Goal: Task Accomplishment & Management: Complete application form

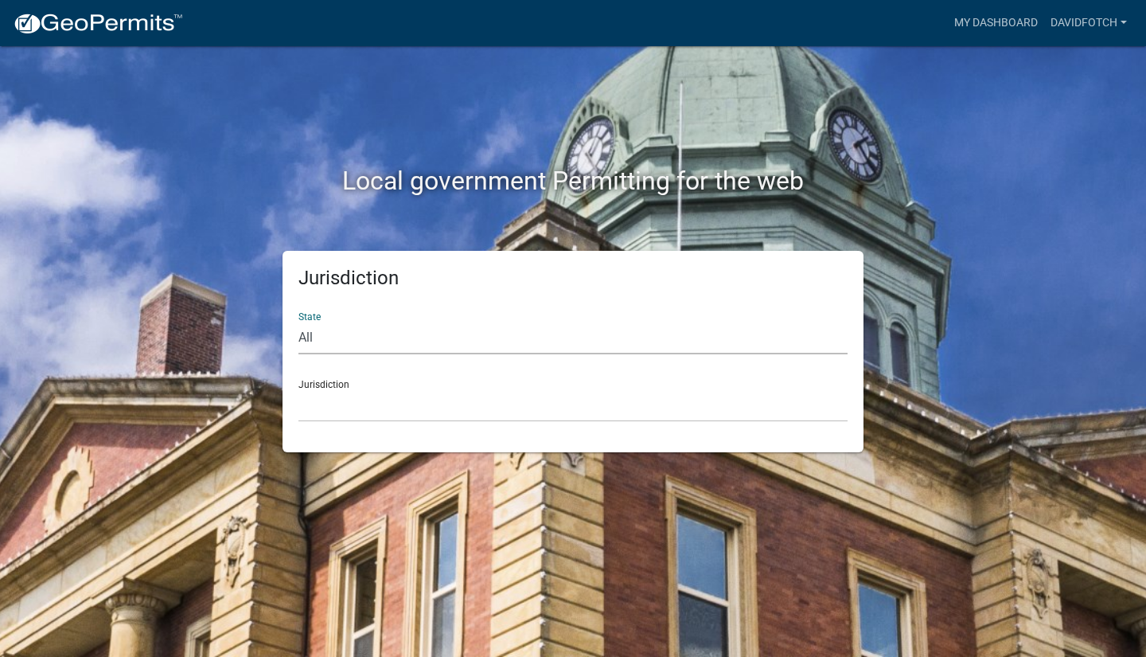
select select "[US_STATE]"
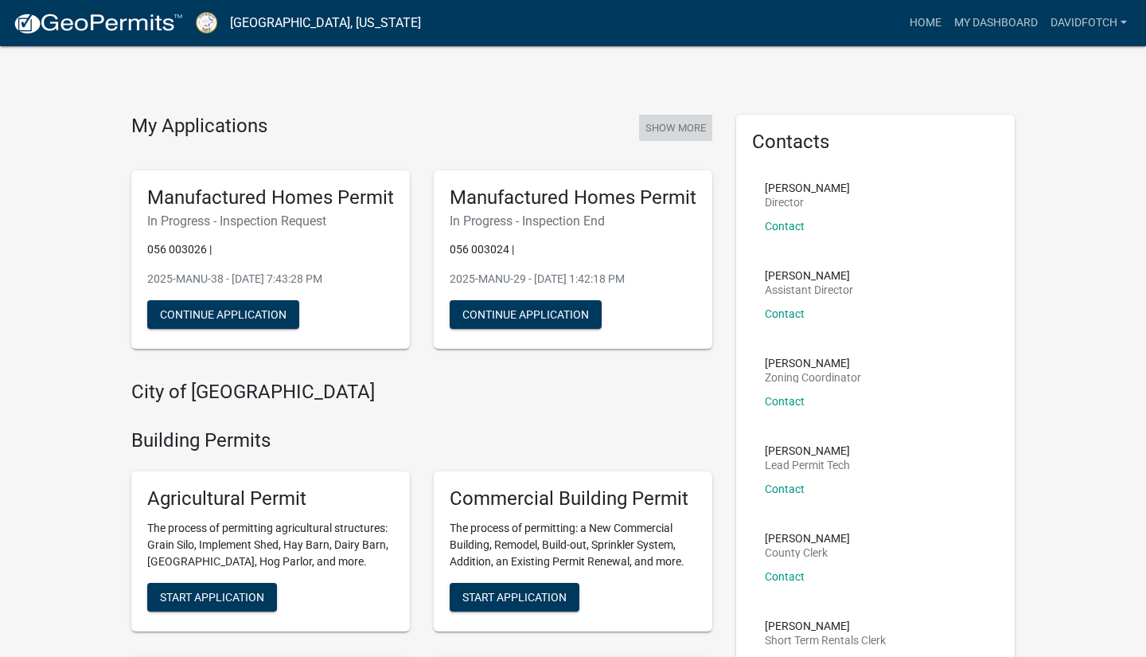
click at [679, 129] on button "Show More" at bounding box center [675, 128] width 73 height 26
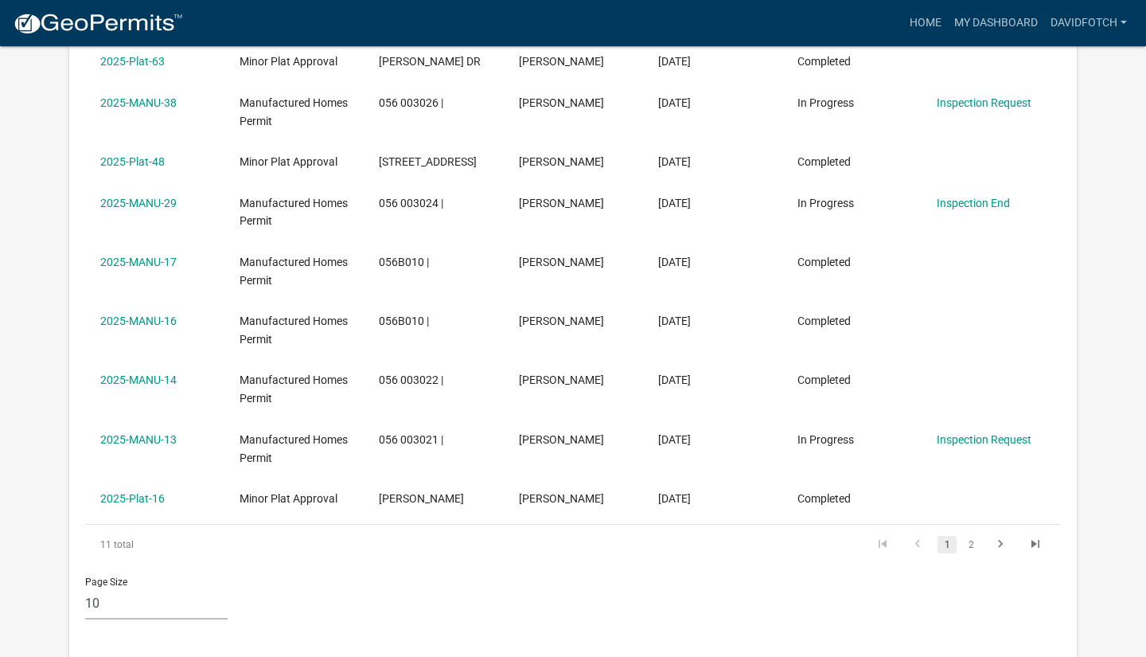
scroll to position [397, 0]
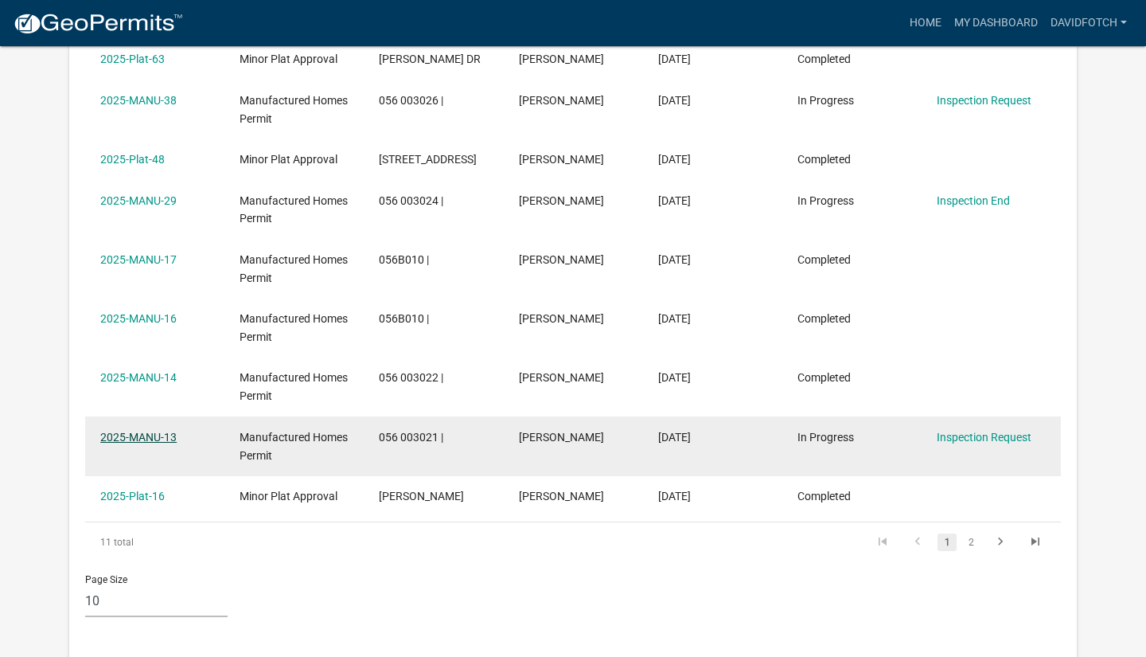
click at [157, 431] on link "2025-MANU-13" at bounding box center [138, 437] width 76 height 13
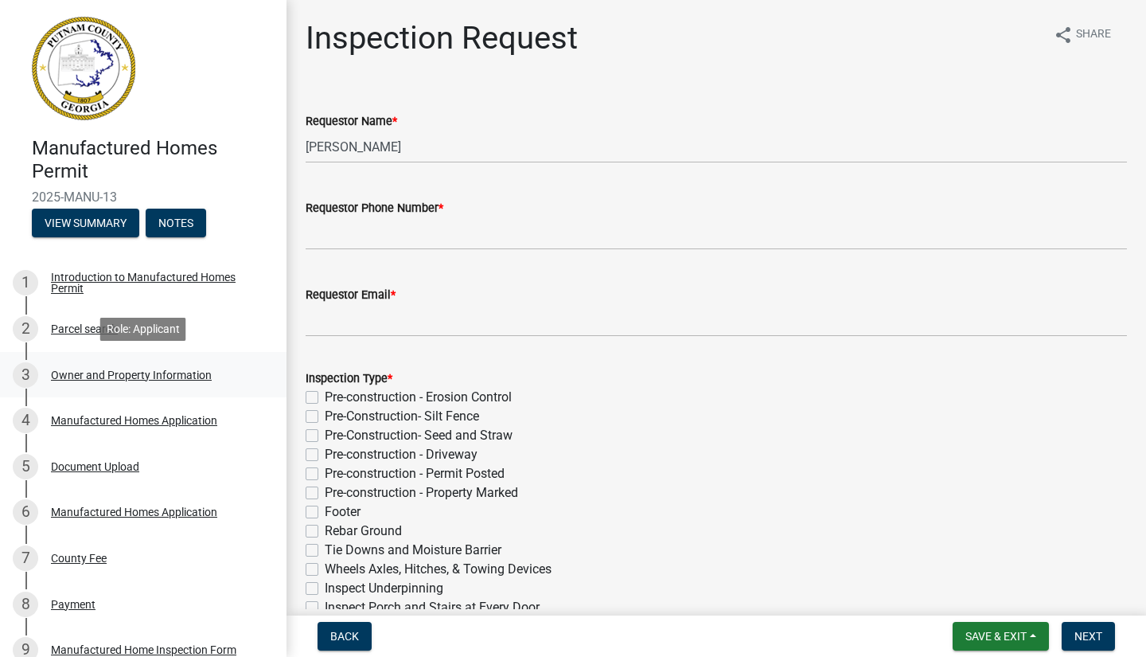
click at [119, 375] on div "Owner and Property Information" at bounding box center [131, 374] width 161 height 11
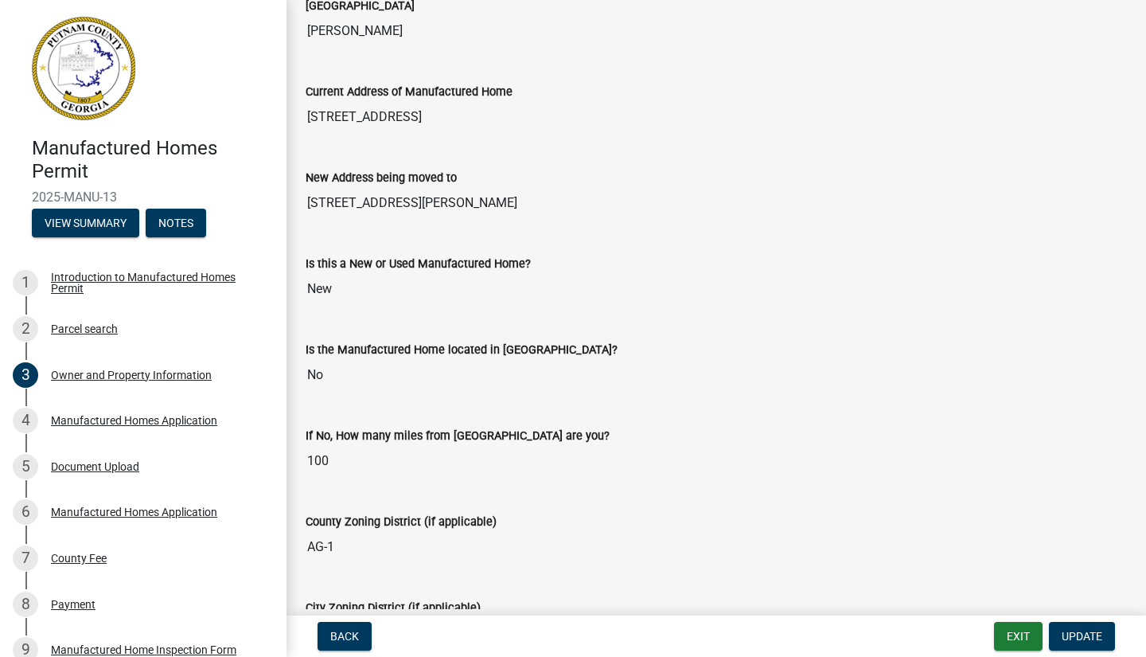
scroll to position [1607, 0]
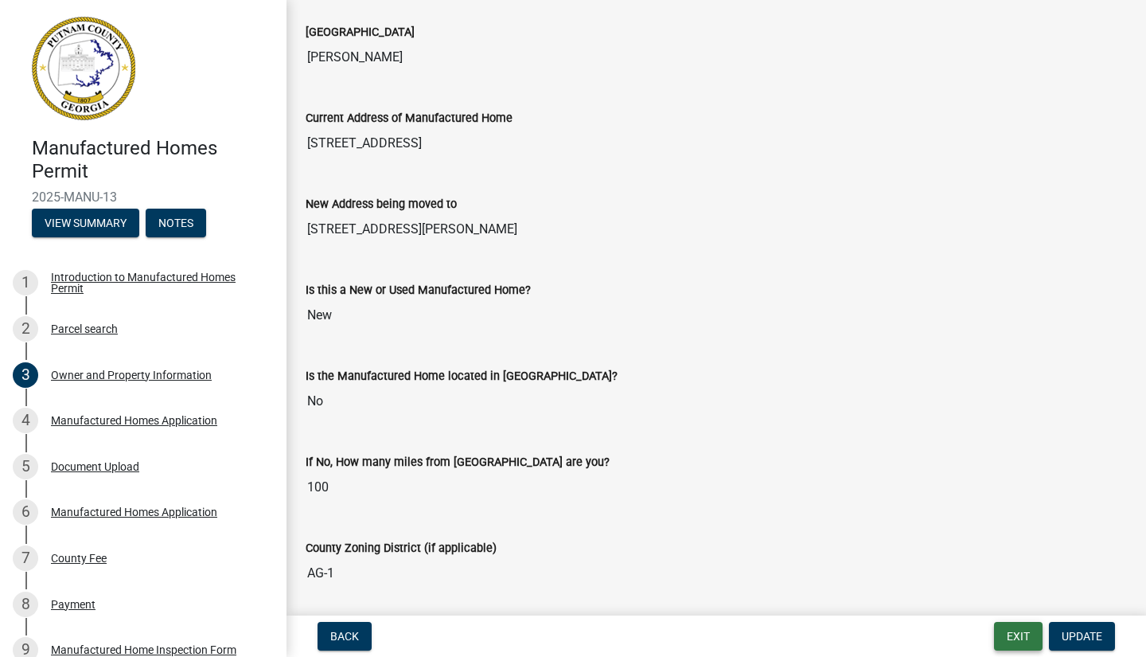
click at [1027, 640] on button "Exit" at bounding box center [1018, 636] width 49 height 29
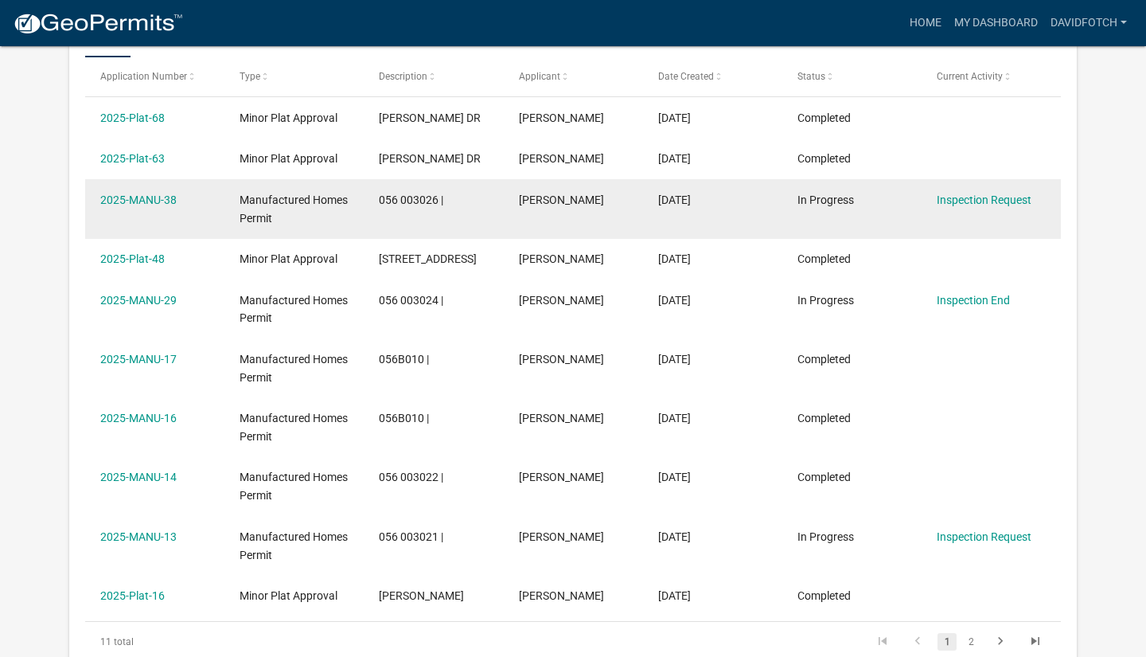
scroll to position [329, 0]
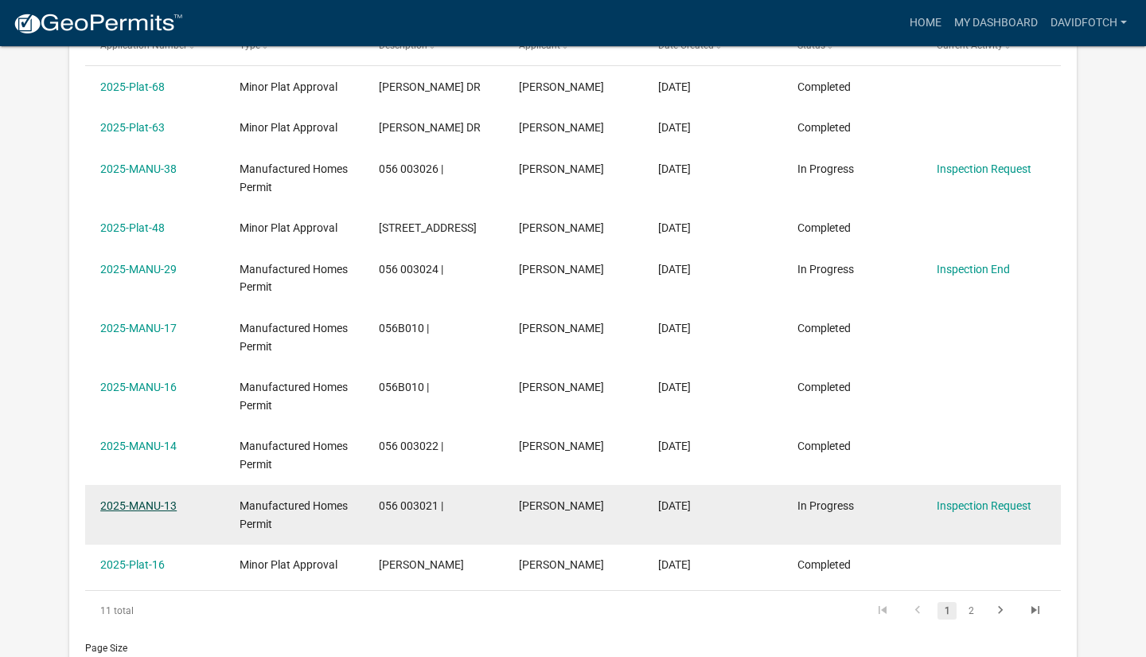
click at [154, 499] on link "2025-MANU-13" at bounding box center [138, 505] width 76 height 13
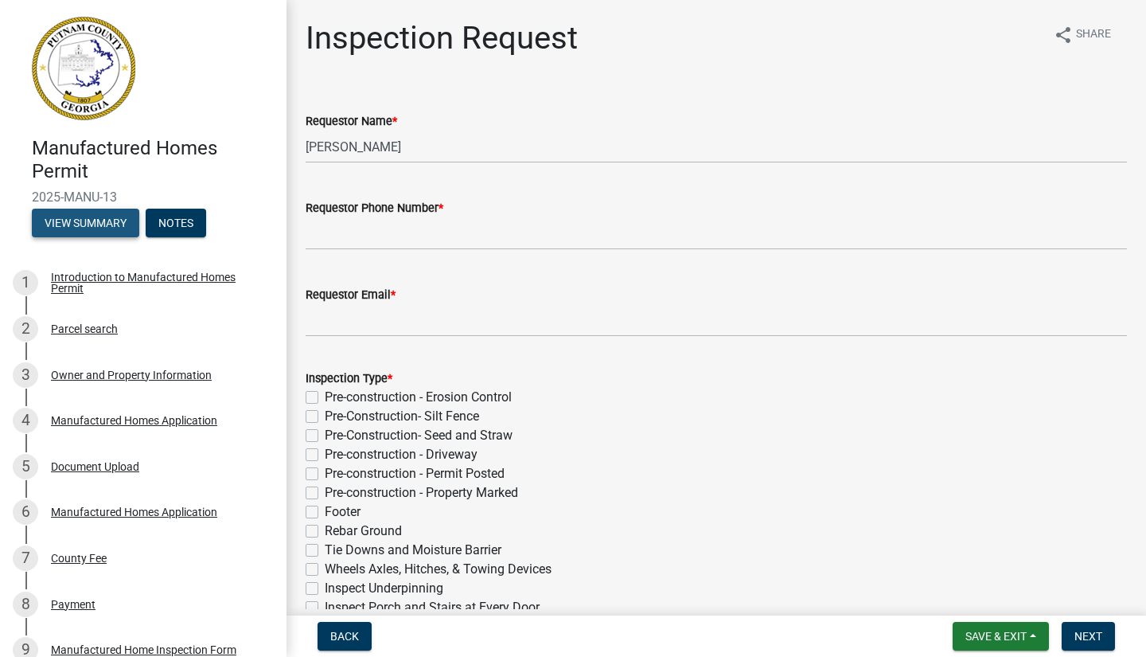
click at [95, 216] on button "View Summary" at bounding box center [85, 223] width 107 height 29
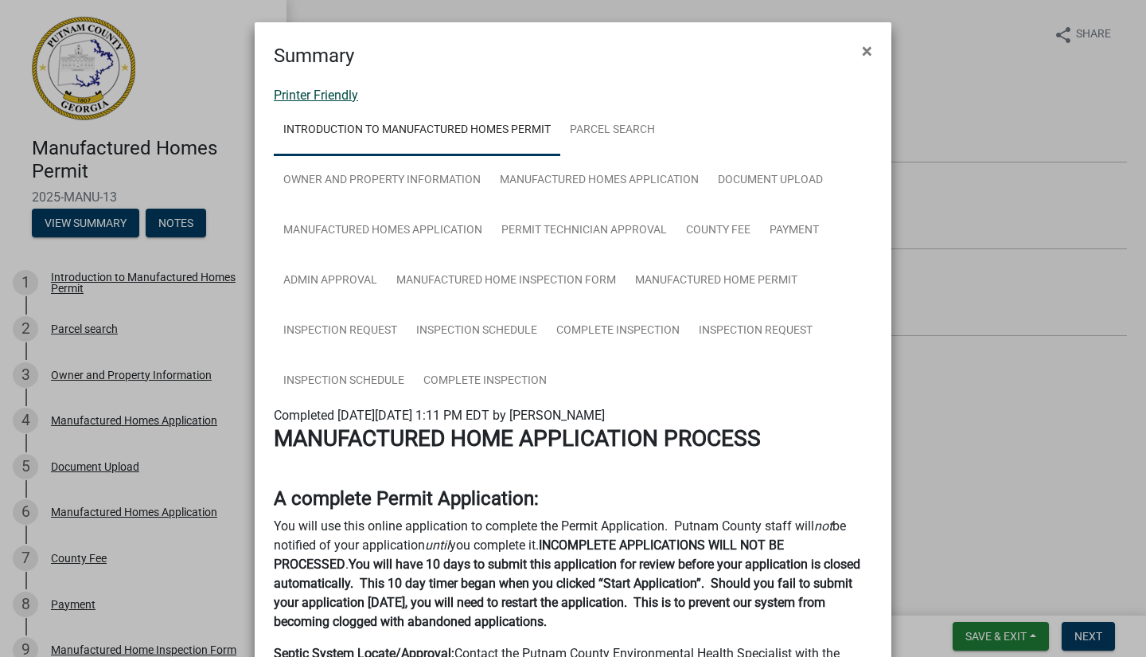
click at [329, 97] on link "Printer Friendly" at bounding box center [316, 95] width 84 height 15
click at [869, 43] on span "×" at bounding box center [867, 51] width 10 height 22
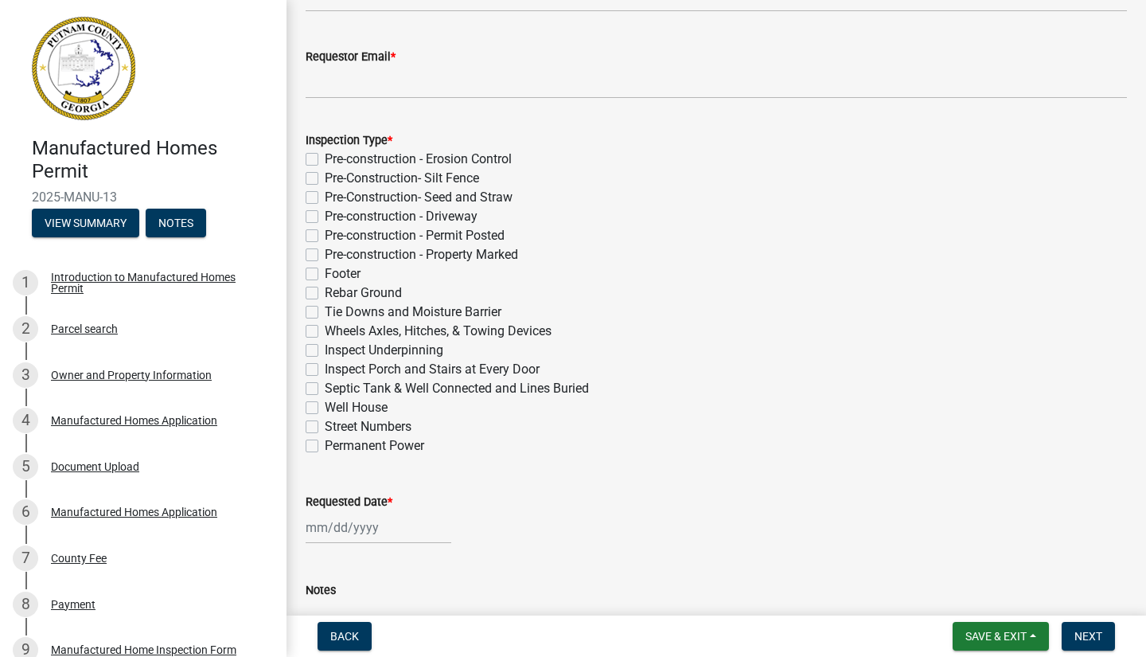
scroll to position [261, 0]
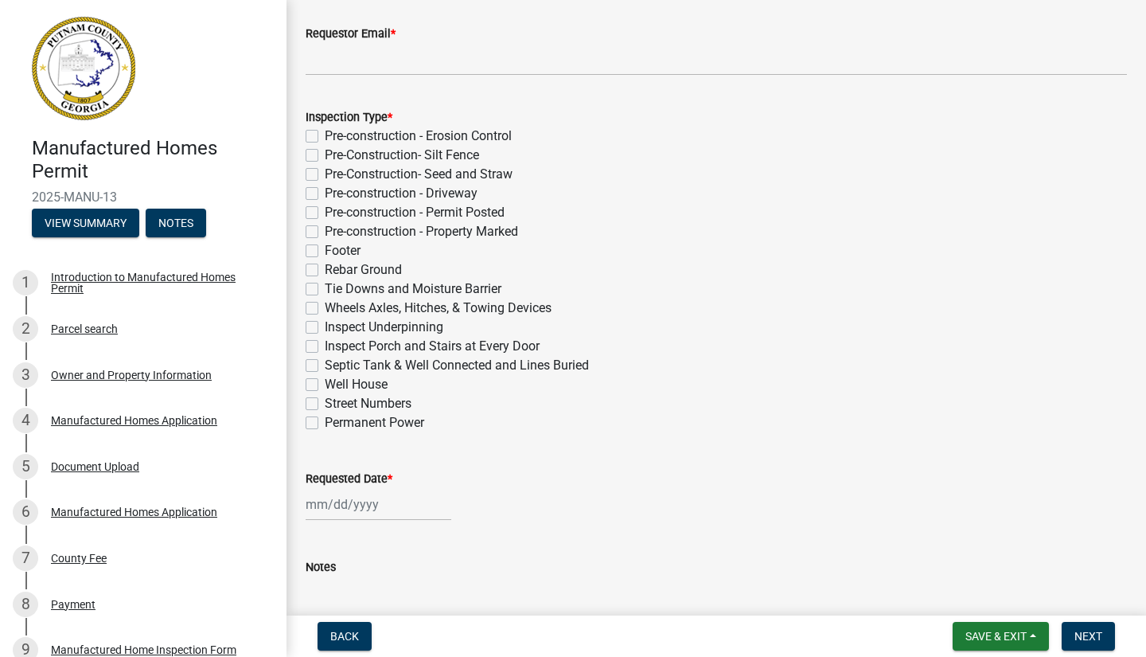
click at [325, 328] on label "Inspect Underpinning" at bounding box center [384, 327] width 119 height 19
click at [325, 328] on input "Inspect Underpinning" at bounding box center [330, 323] width 10 height 10
checkbox input "true"
checkbox input "false"
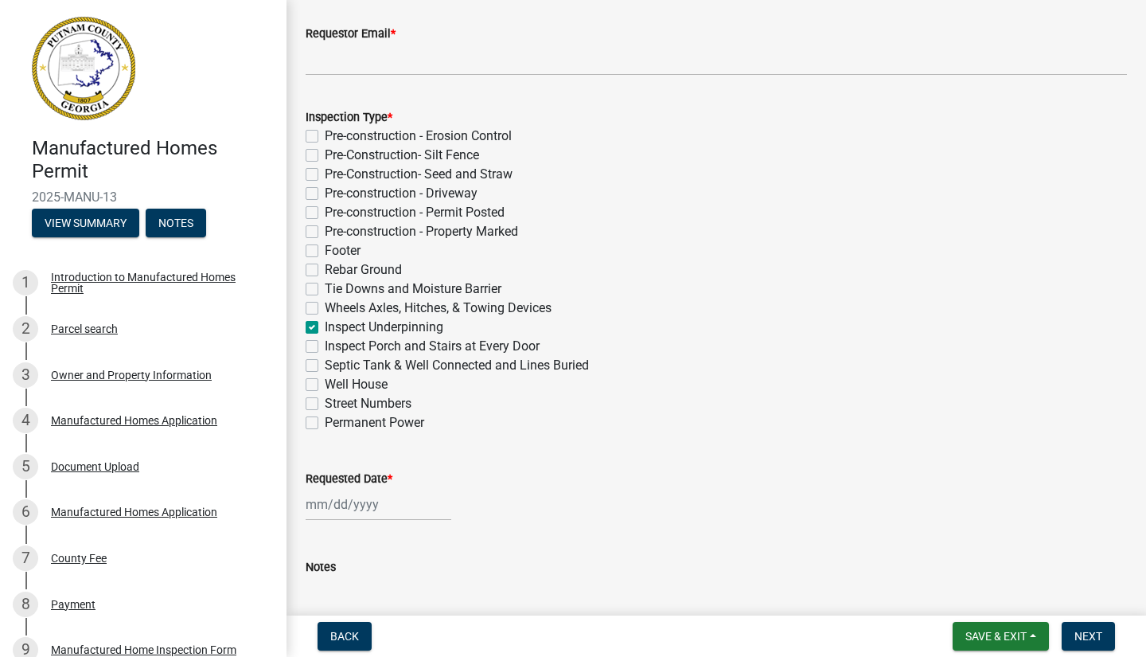
checkbox input "false"
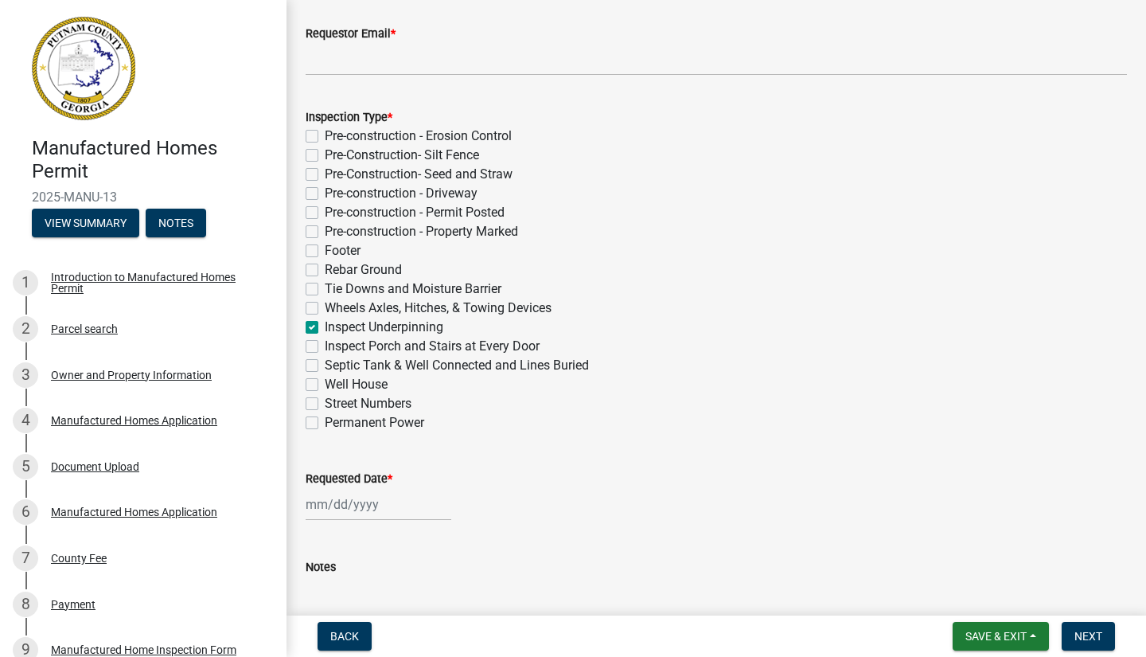
checkbox input "false"
checkbox input "true"
checkbox input "false"
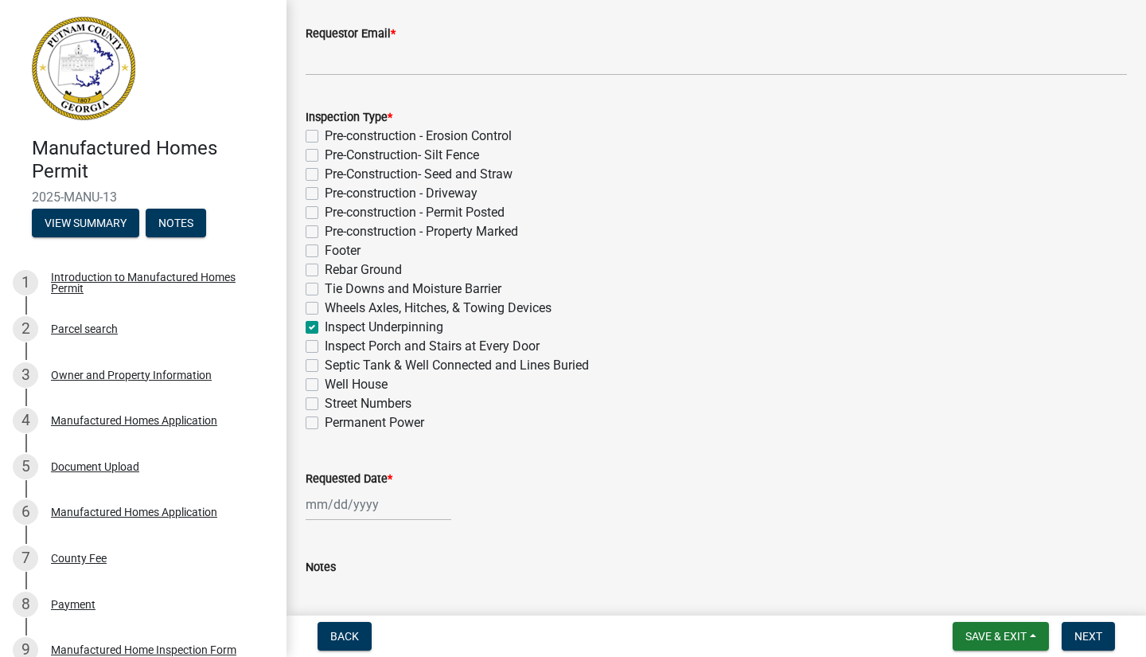
checkbox input "false"
click at [325, 349] on label "Inspect Porch and Stairs at Every Door" at bounding box center [432, 346] width 215 height 19
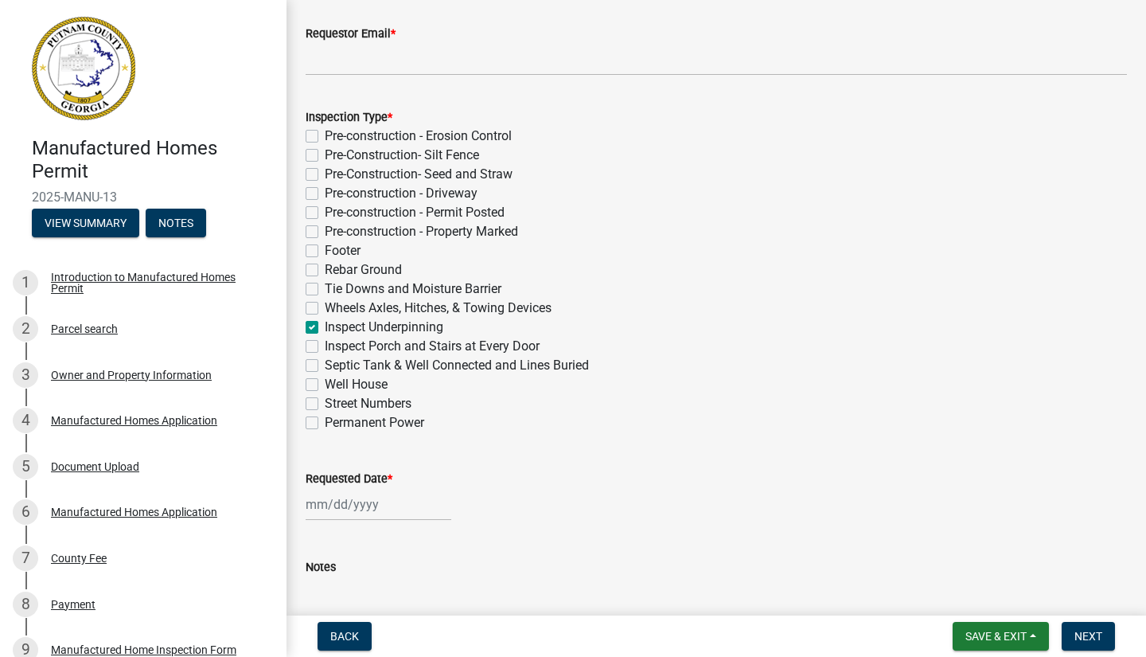
click at [325, 347] on input "Inspect Porch and Stairs at Every Door" at bounding box center [330, 342] width 10 height 10
checkbox input "true"
checkbox input "false"
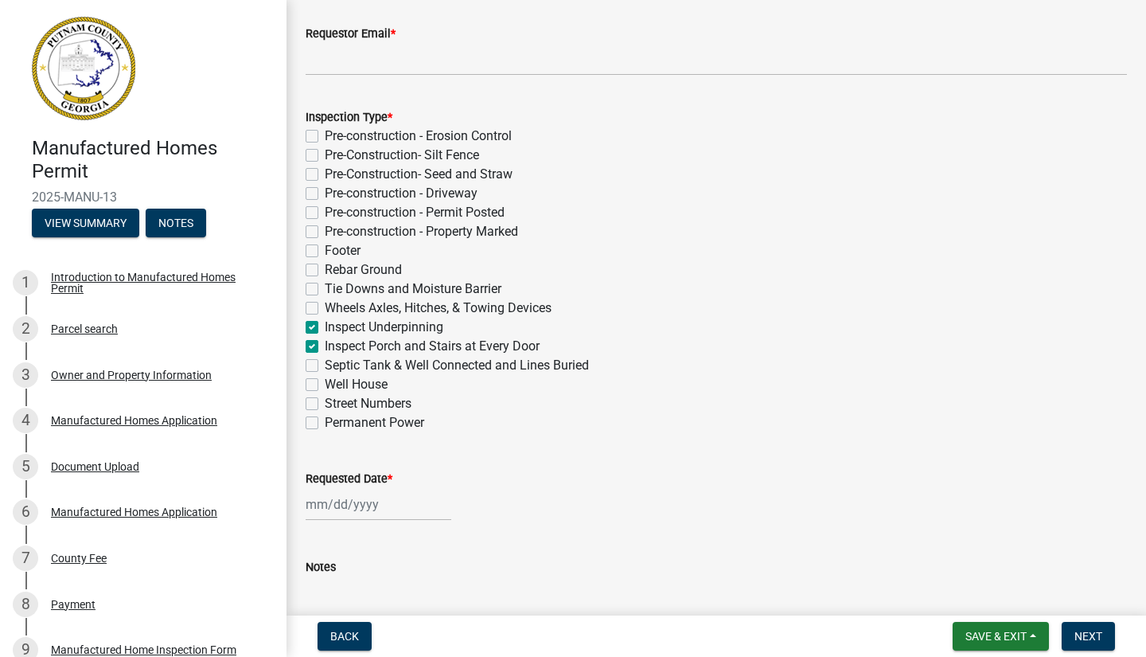
checkbox input "false"
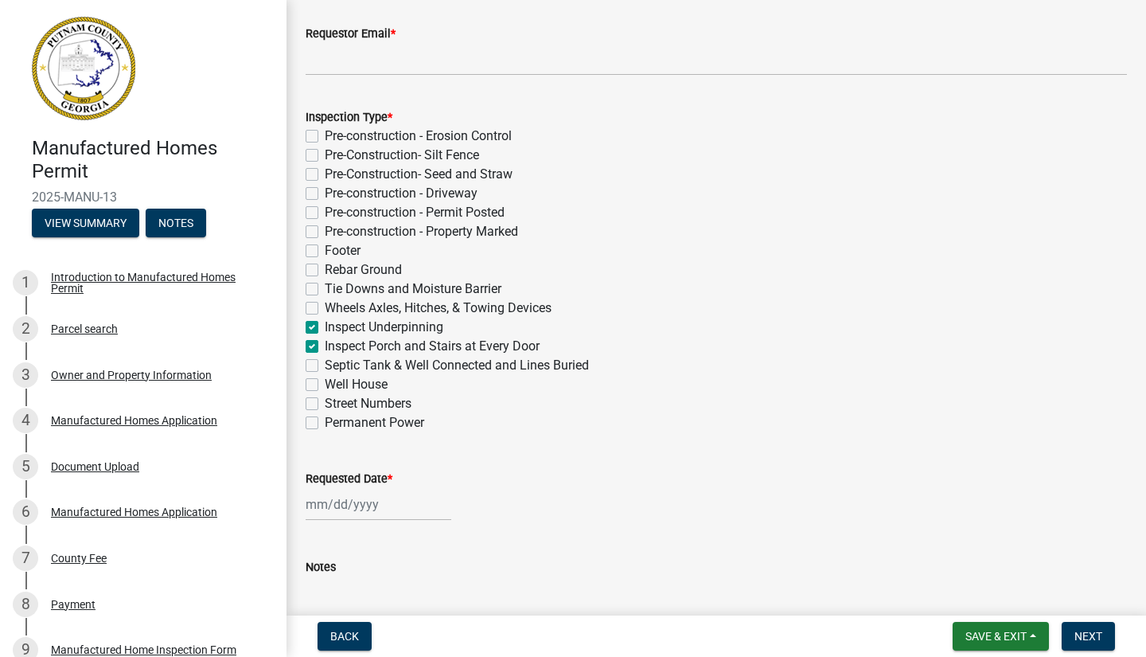
checkbox input "false"
checkbox input "true"
checkbox input "false"
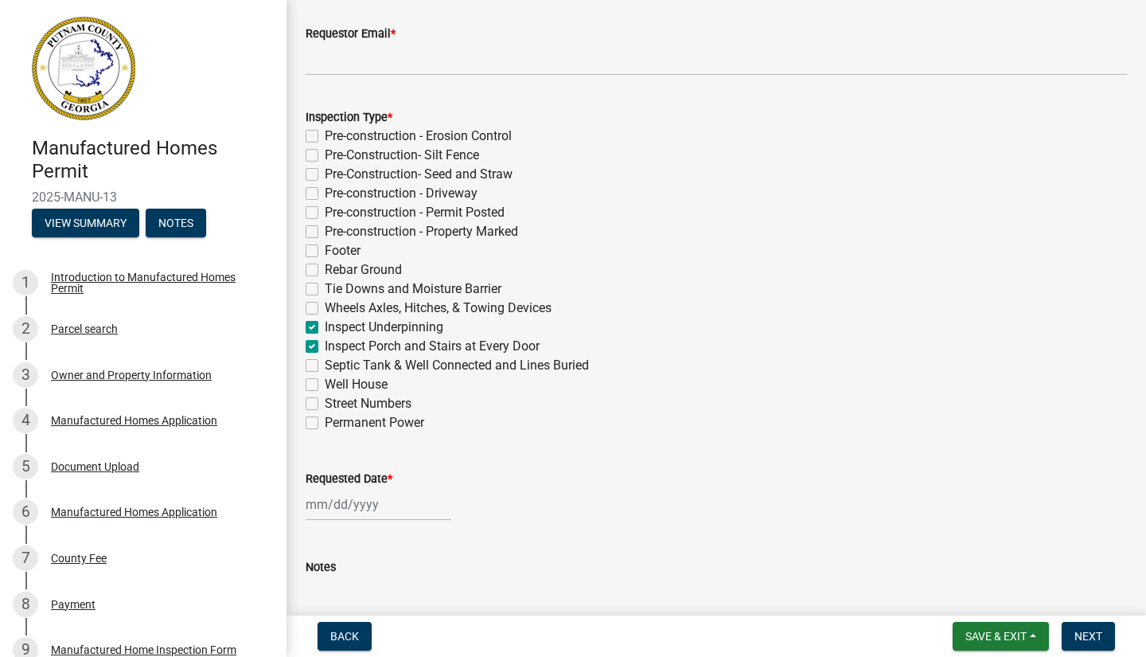
checkbox input "false"
click at [325, 361] on label "Septic Tank & Well Connected and Lines Buried" at bounding box center [457, 365] width 264 height 19
click at [325, 361] on input "Septic Tank & Well Connected and Lines Buried" at bounding box center [330, 361] width 10 height 10
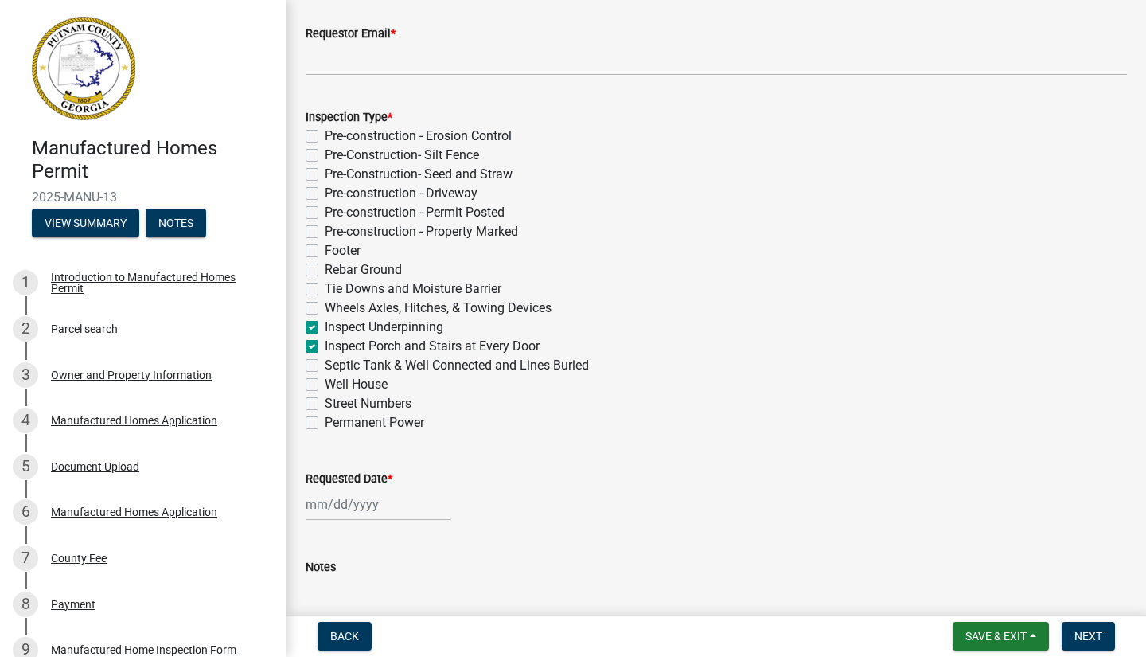
checkbox input "true"
checkbox input "false"
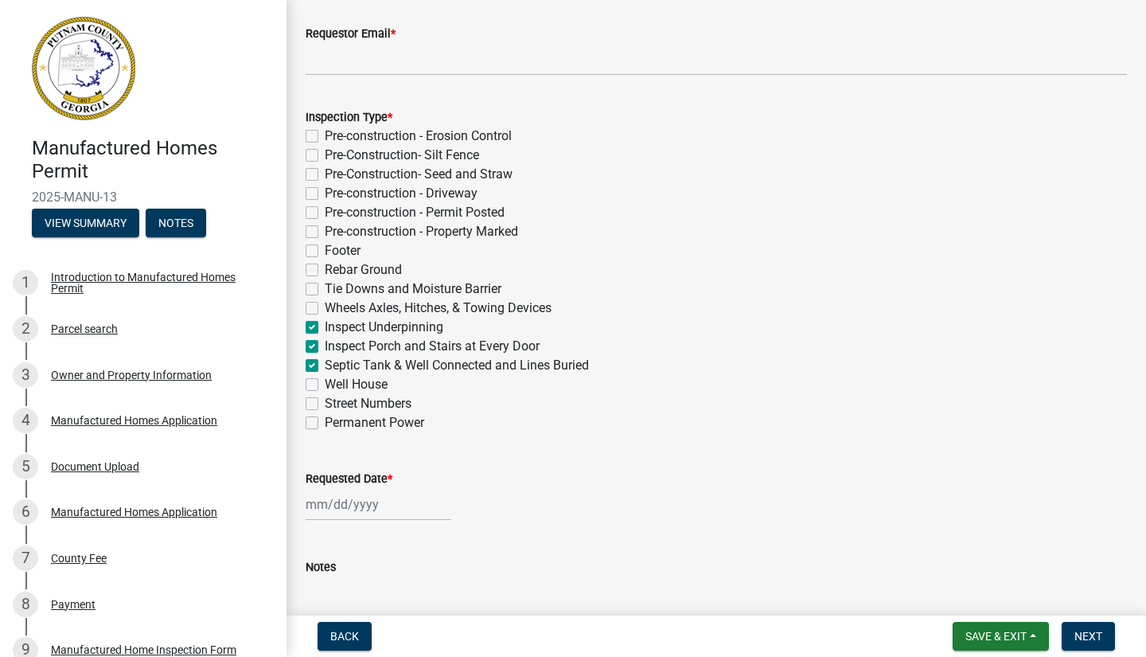
checkbox input "false"
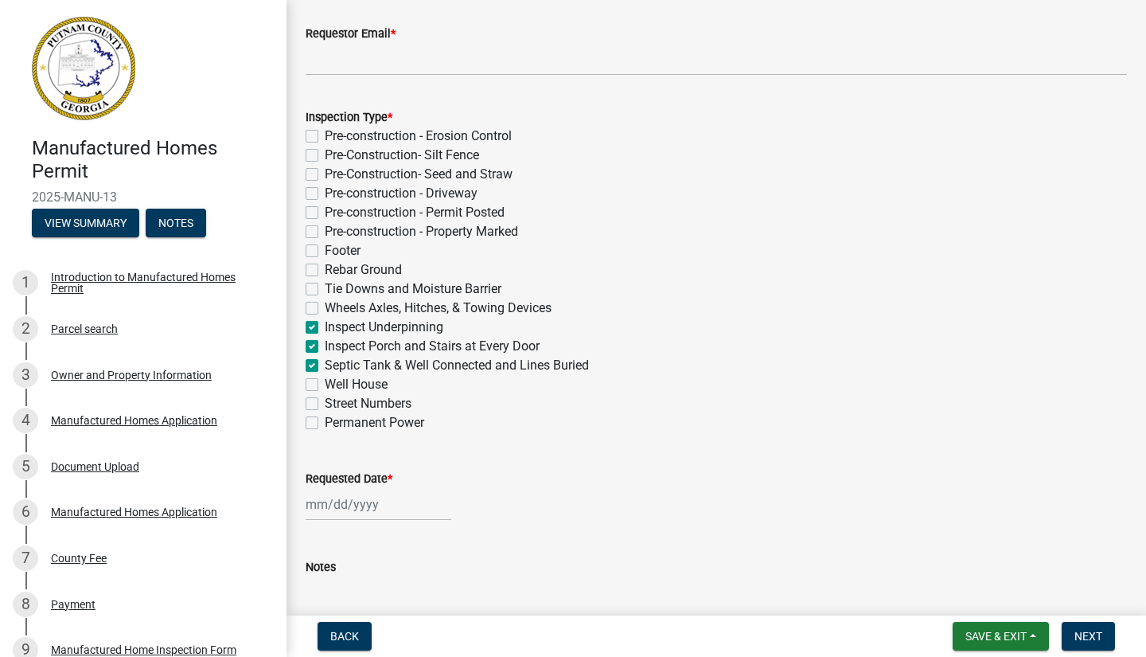
checkbox input "false"
checkbox input "true"
checkbox input "false"
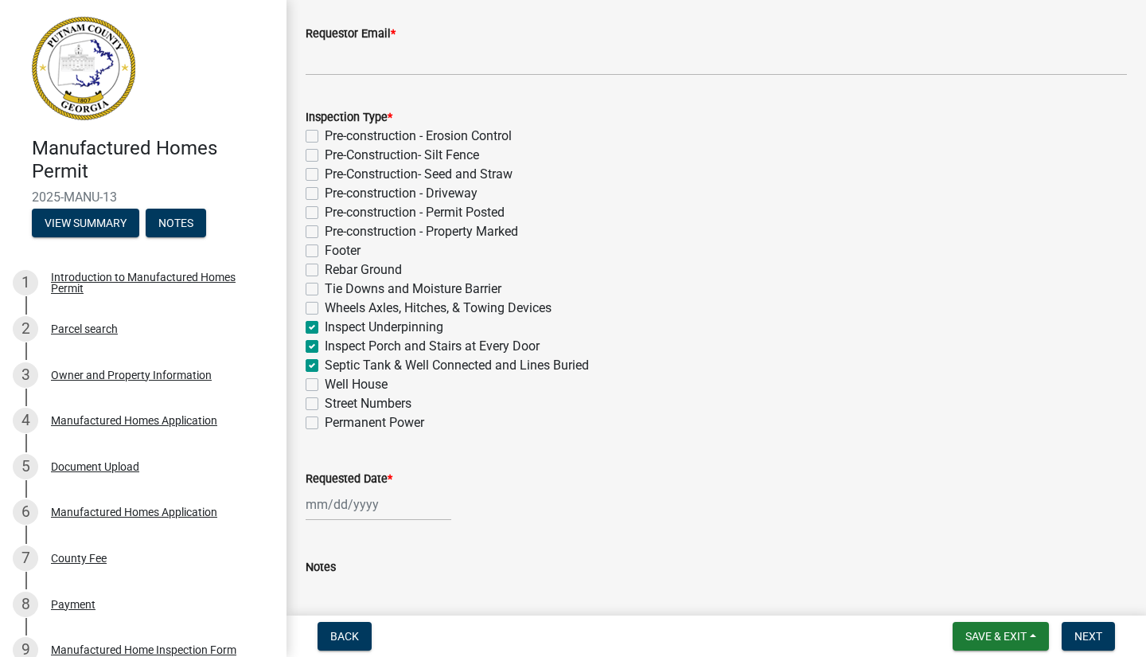
checkbox input "false"
click at [325, 402] on label "Street Numbers" at bounding box center [368, 403] width 87 height 19
click at [325, 402] on input "Street Numbers" at bounding box center [330, 399] width 10 height 10
checkbox input "true"
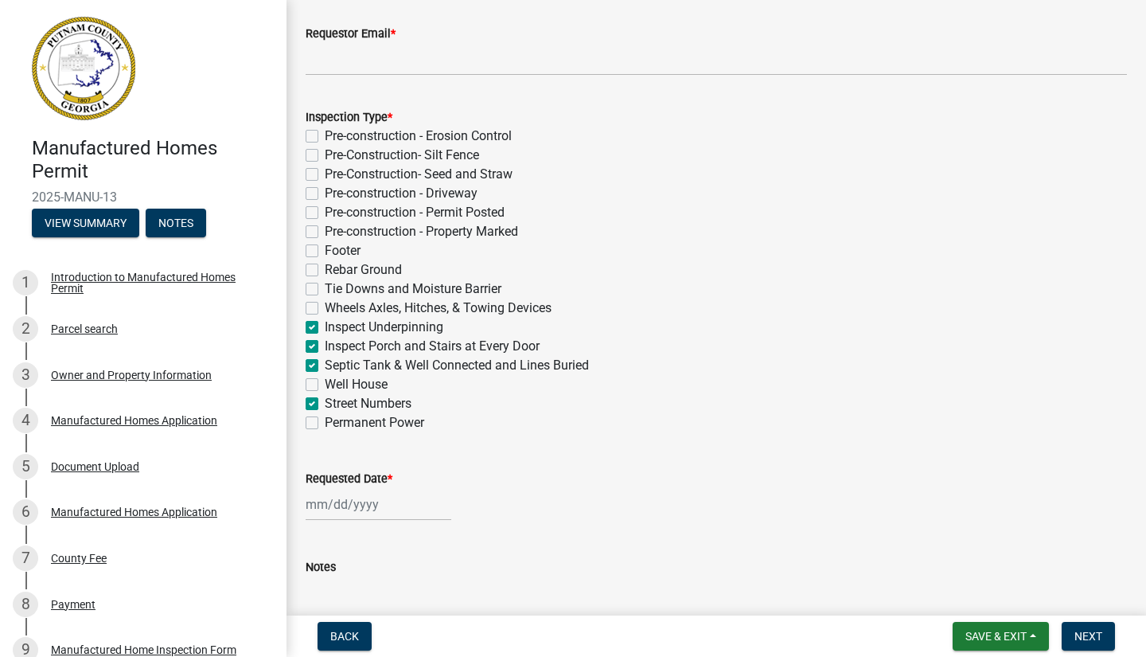
checkbox input "false"
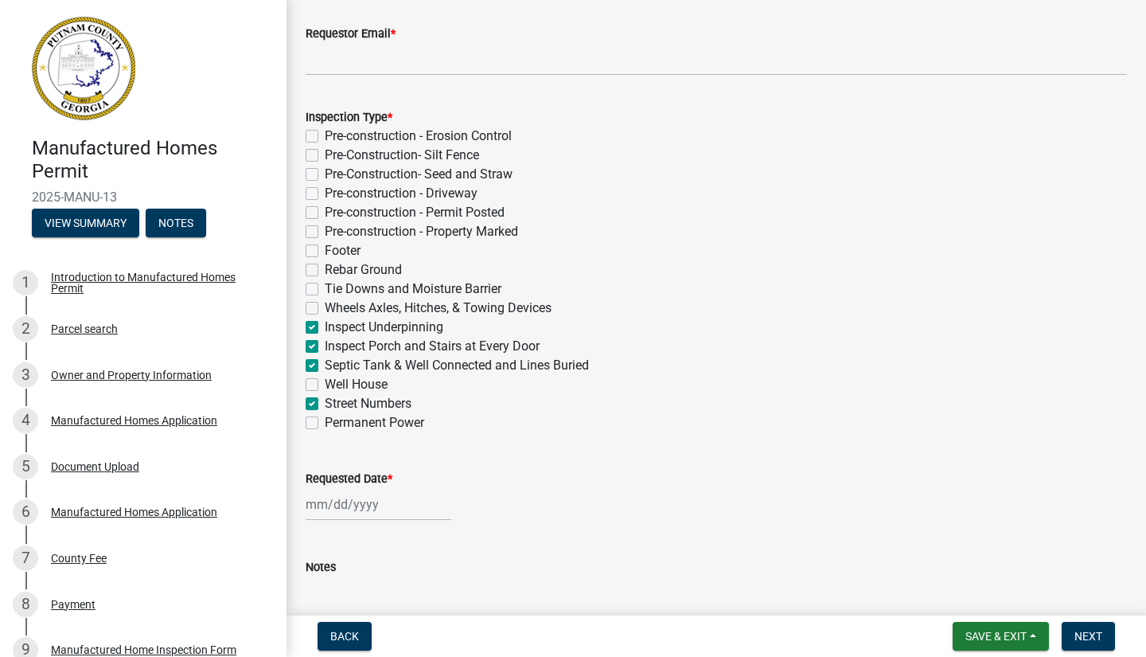
checkbox input "false"
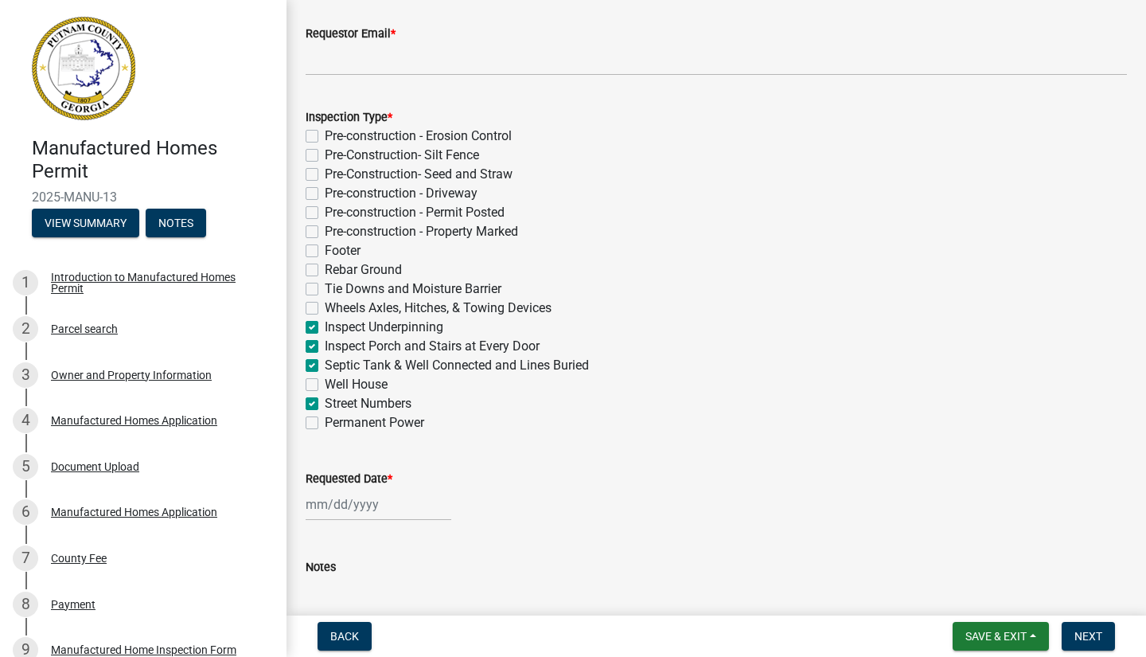
checkbox input "true"
checkbox input "false"
checkbox input "true"
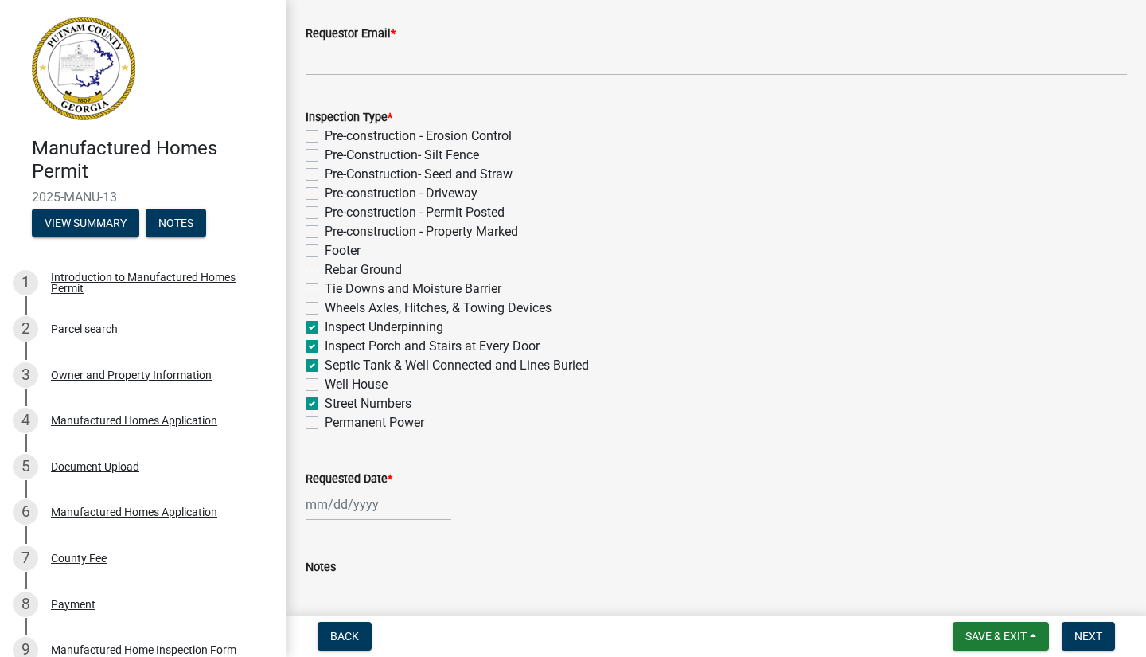
click at [325, 423] on label "Permanent Power" at bounding box center [374, 422] width 99 height 19
click at [325, 423] on input "Permanent Power" at bounding box center [330, 418] width 10 height 10
checkbox input "true"
checkbox input "false"
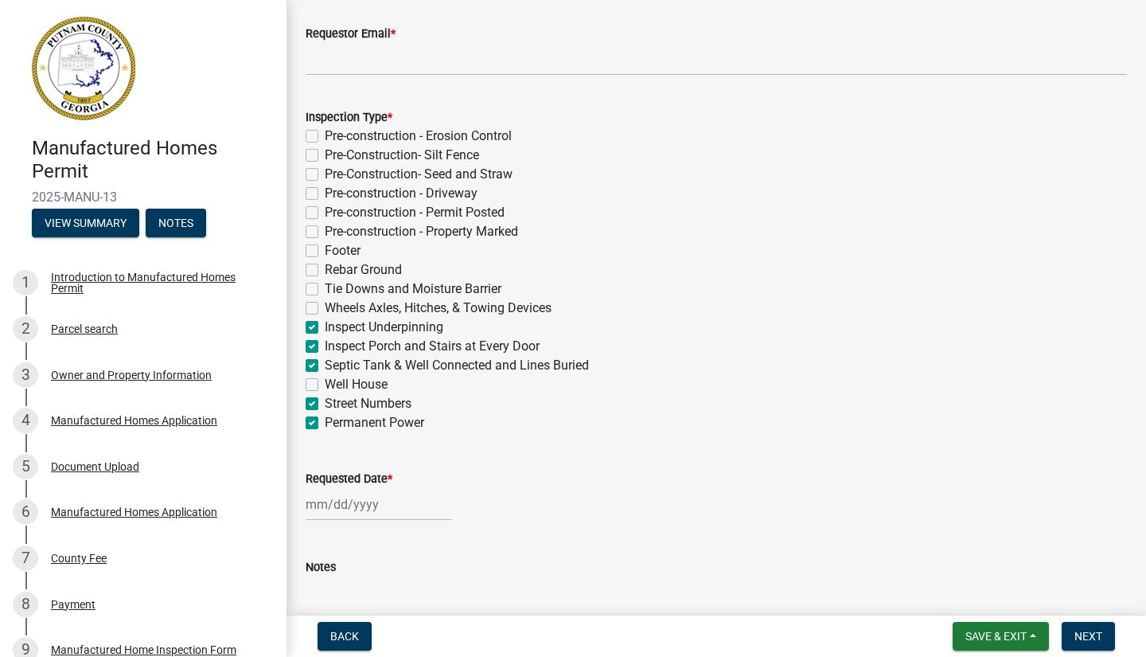
checkbox input "false"
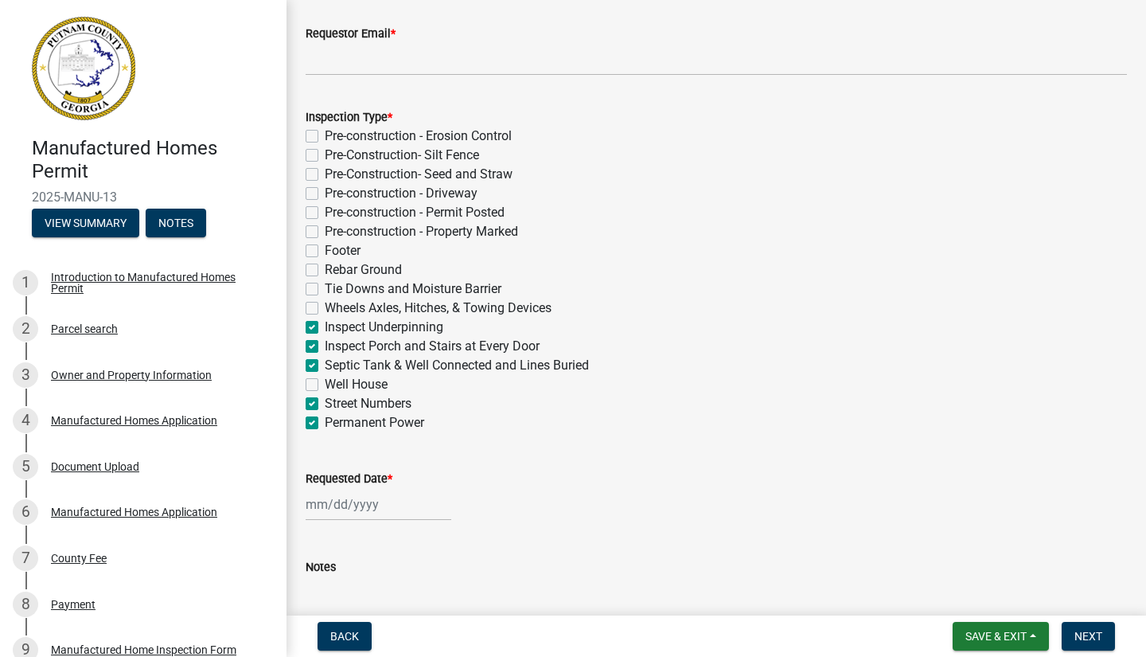
checkbox input "false"
checkbox input "true"
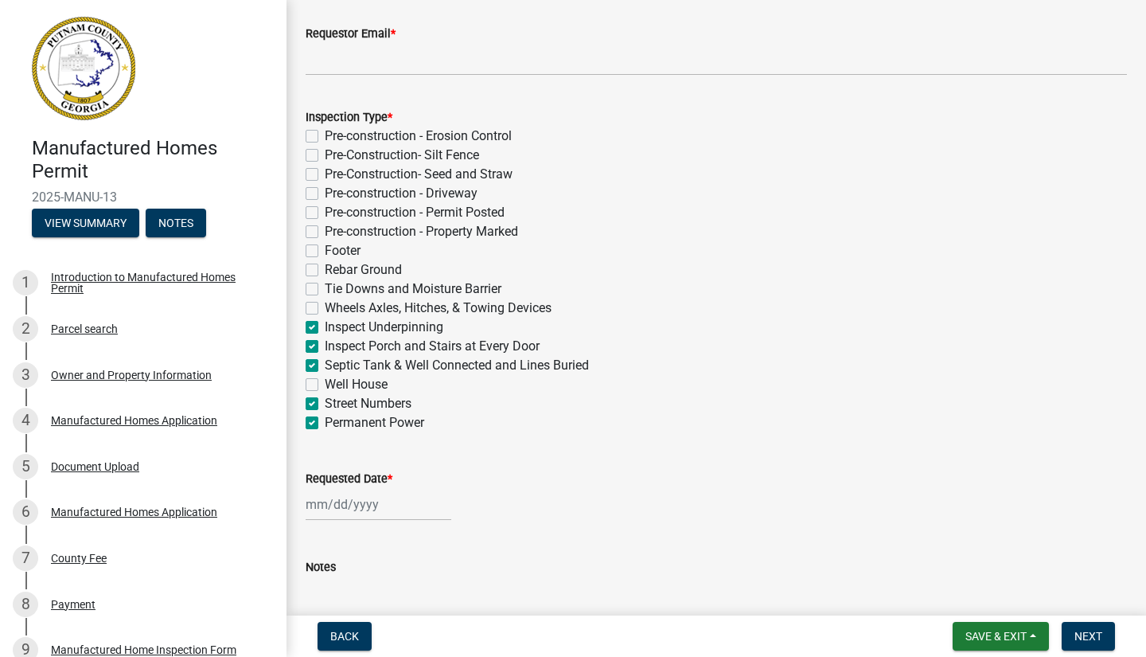
checkbox input "true"
checkbox input "false"
checkbox input "true"
click at [338, 502] on div at bounding box center [379, 504] width 146 height 33
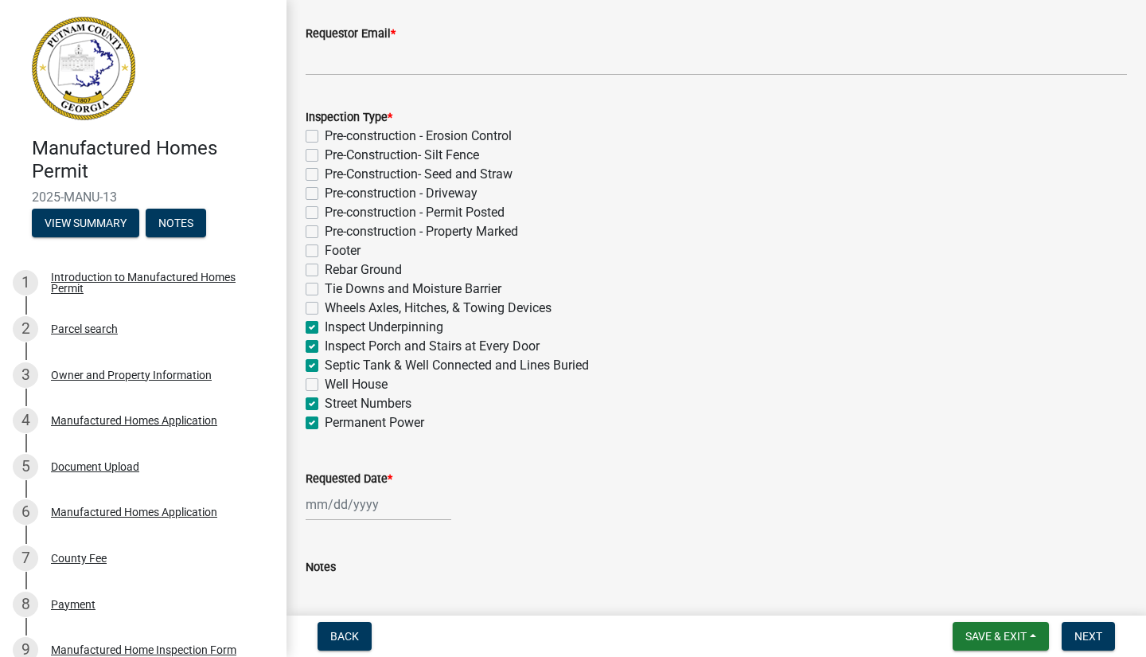
select select "9"
select select "2025"
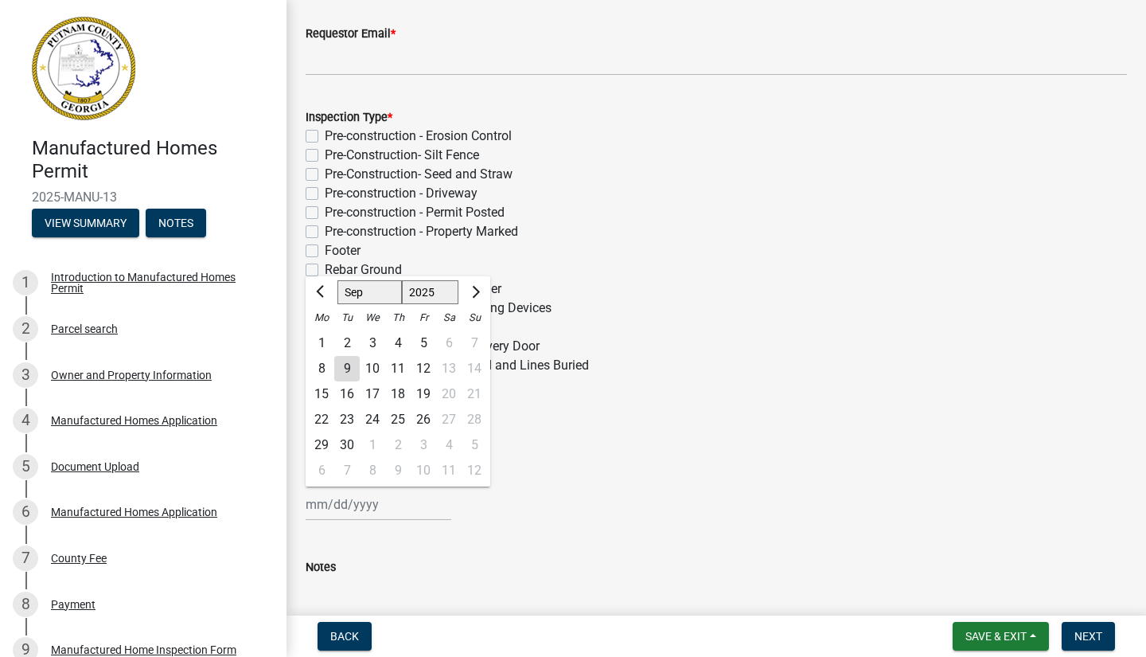
click at [374, 365] on div "10" at bounding box center [372, 368] width 25 height 25
type input "[DATE]"
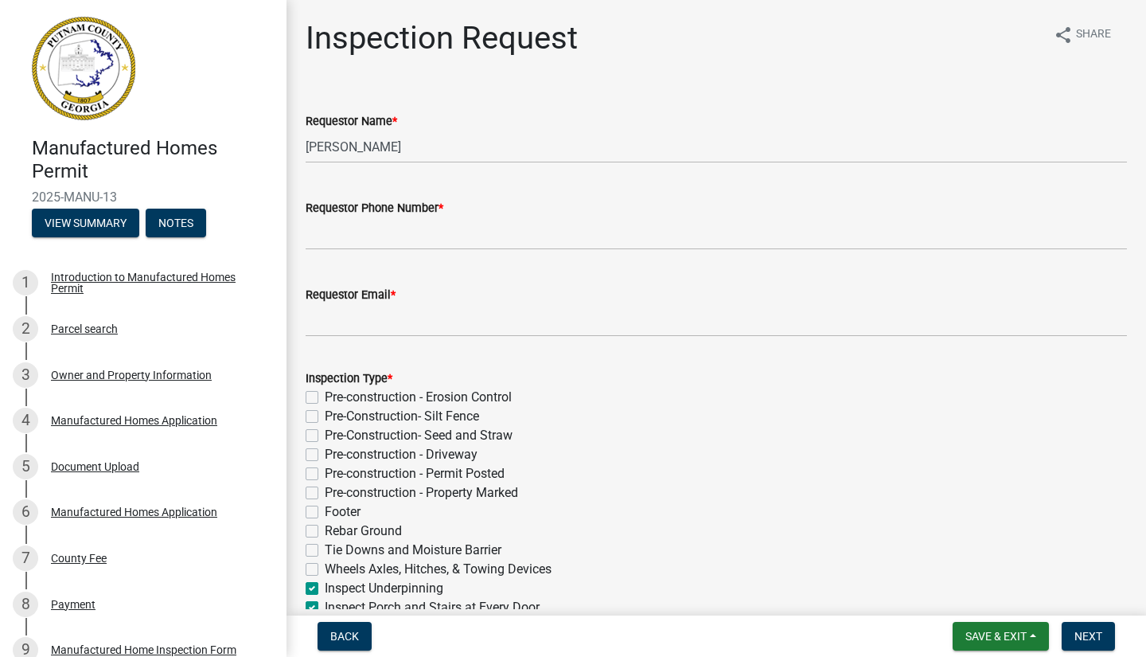
scroll to position [0, 0]
click at [439, 144] on input "[PERSON_NAME]" at bounding box center [716, 147] width 821 height 33
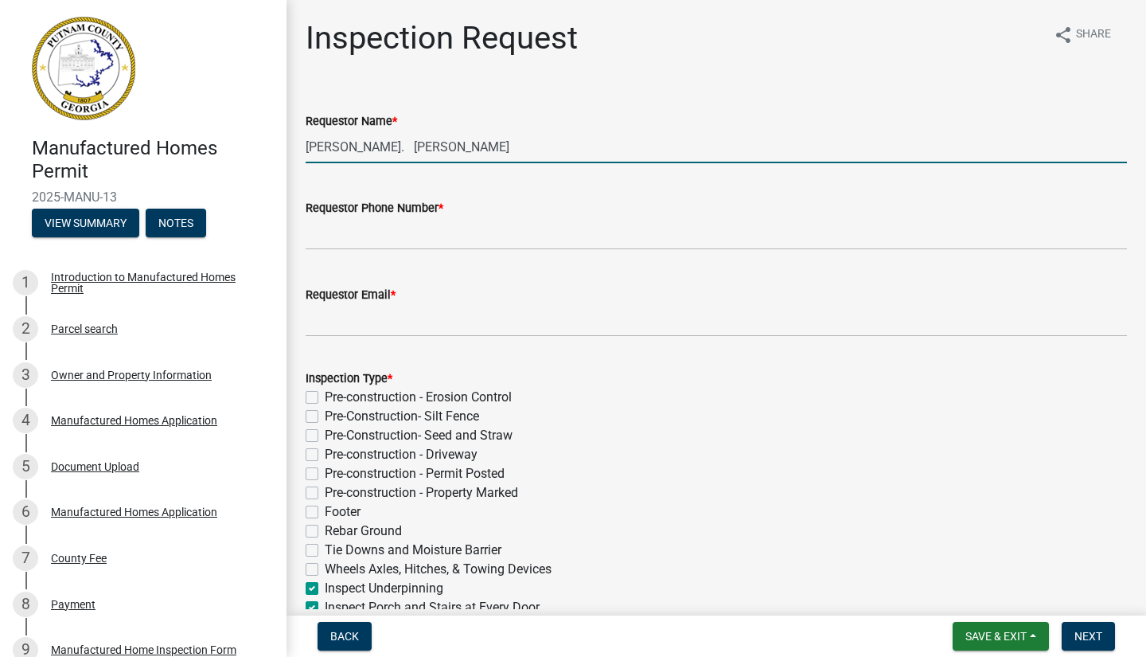
type input "[PERSON_NAME]. [PERSON_NAME]"
click at [338, 236] on input "Requestor Phone Number *" at bounding box center [716, 233] width 821 height 33
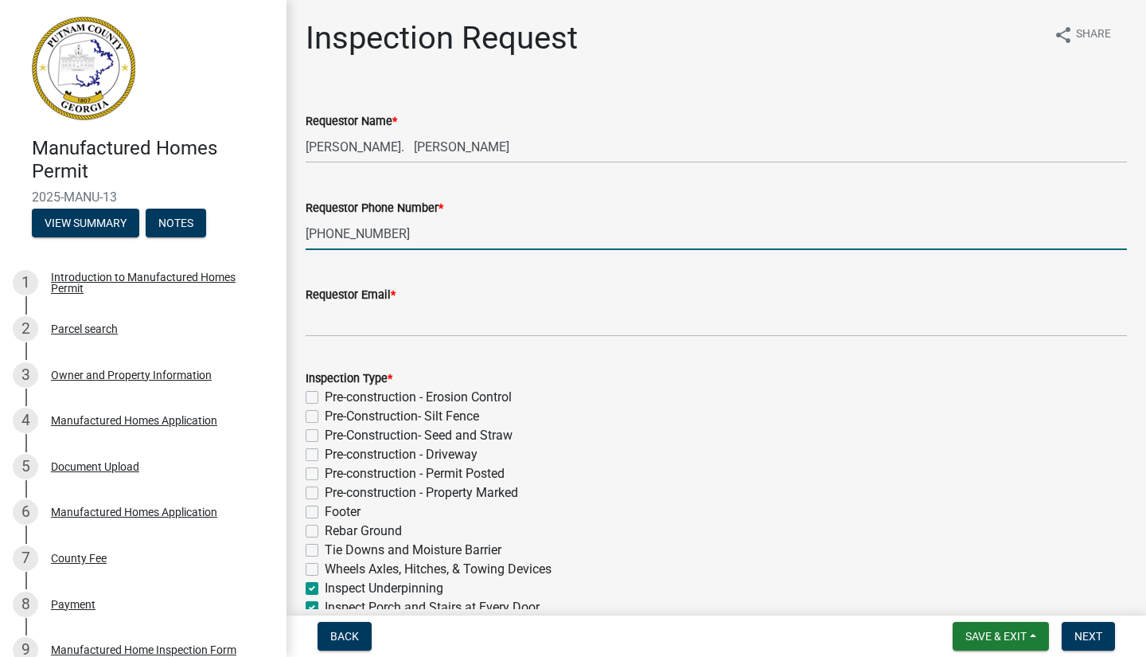
type input "[PHONE_NUMBER]"
click at [345, 324] on input "Requestor Email *" at bounding box center [716, 320] width 821 height 33
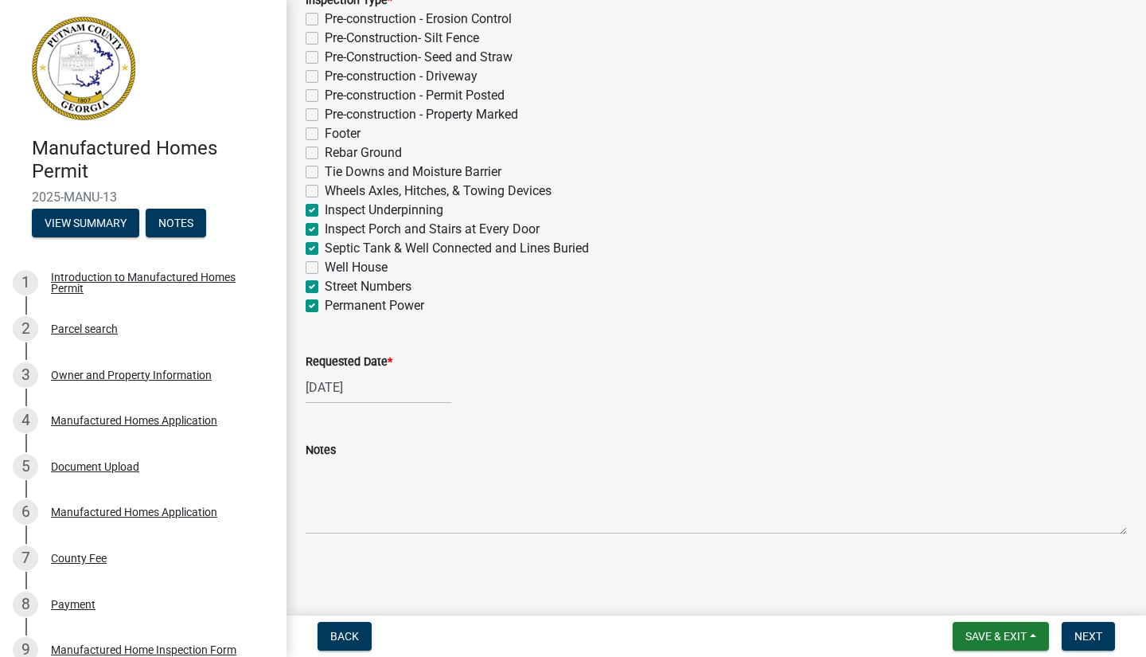
scroll to position [378, 0]
type input "[EMAIL_ADDRESS][DOMAIN_NAME]"
click at [1094, 633] on span "Next" at bounding box center [1088, 636] width 28 height 13
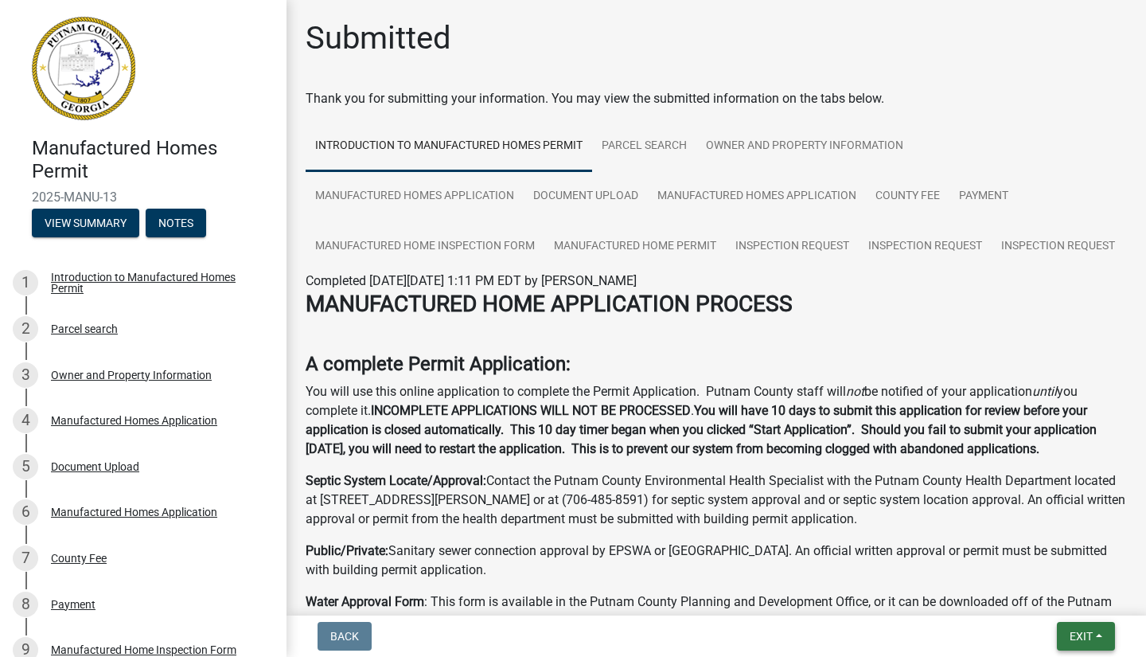
click at [1078, 636] on span "Exit" at bounding box center [1081, 636] width 23 height 13
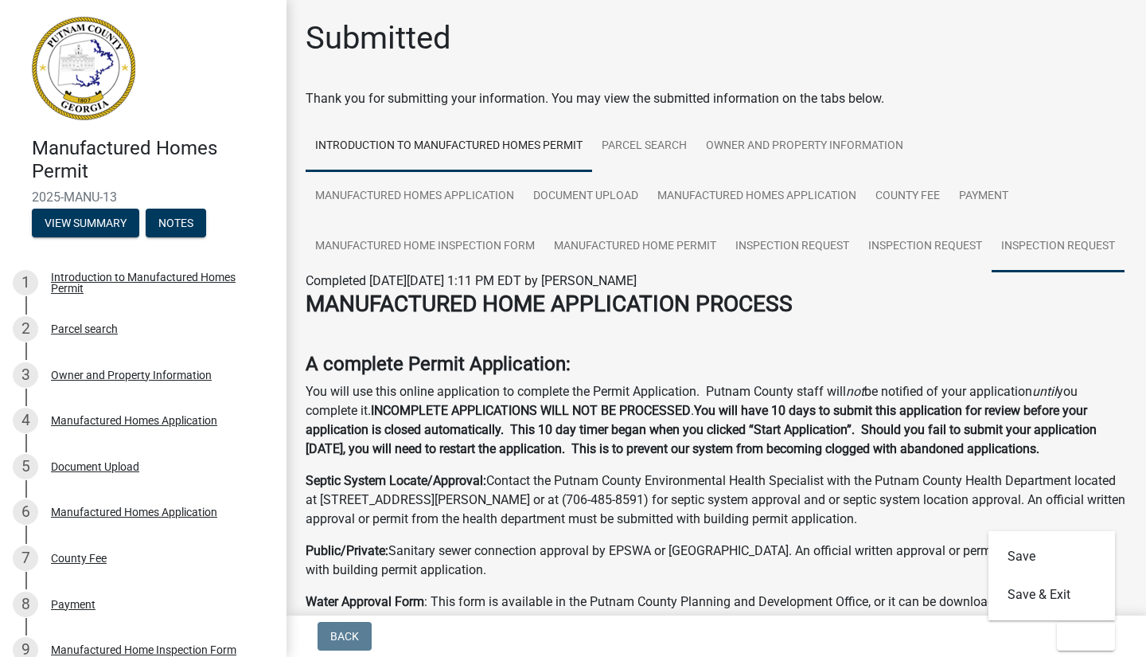
click at [1031, 245] on link "Inspection Request" at bounding box center [1058, 246] width 133 height 51
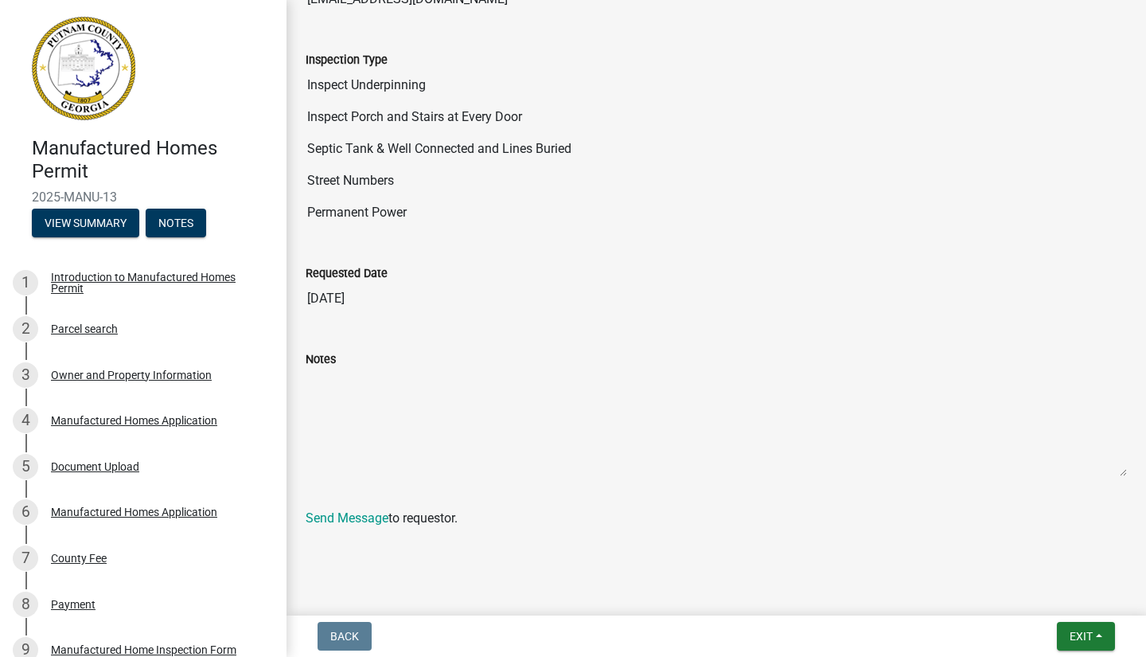
scroll to position [520, 0]
click at [1071, 633] on span "Exit" at bounding box center [1081, 636] width 23 height 13
click at [1033, 595] on button "Save & Exit" at bounding box center [1051, 594] width 127 height 38
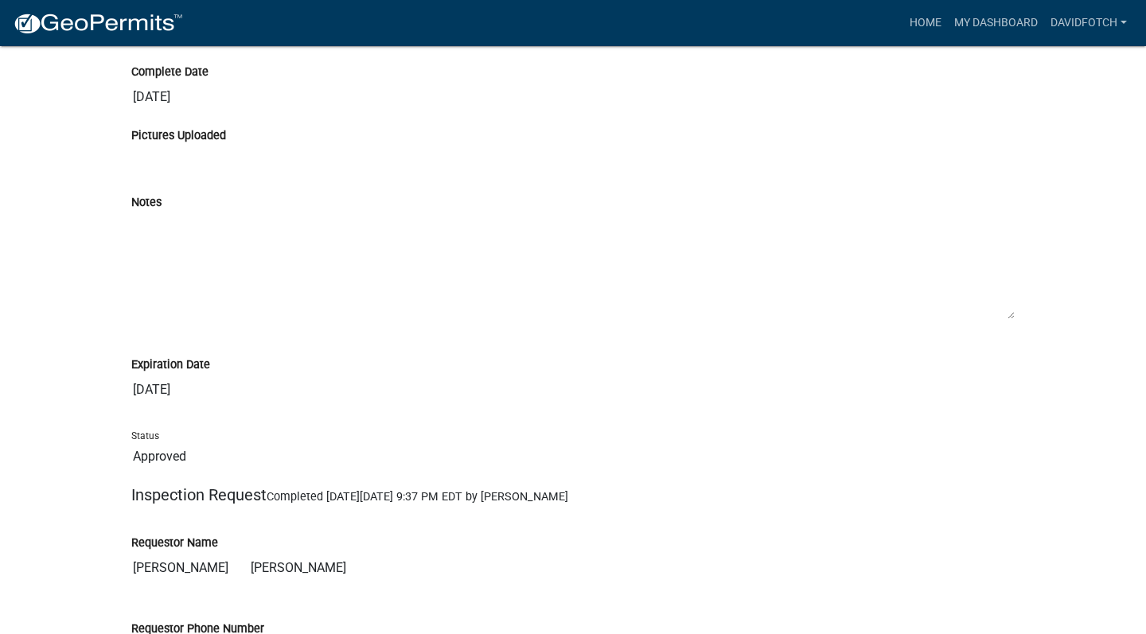
scroll to position [11270, 0]
